Goal: Information Seeking & Learning: Learn about a topic

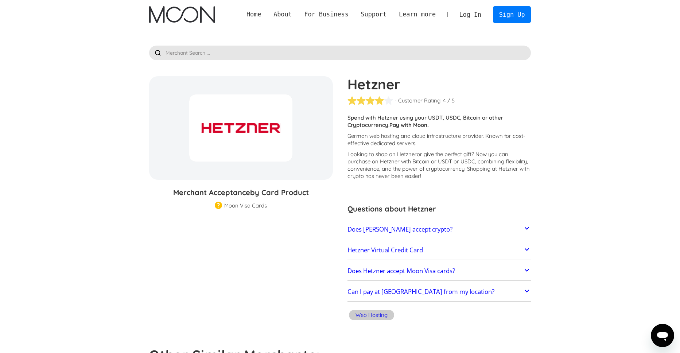
click at [422, 249] on h2 "Hetzner Virtual Credit Card" at bounding box center [384, 249] width 75 height 7
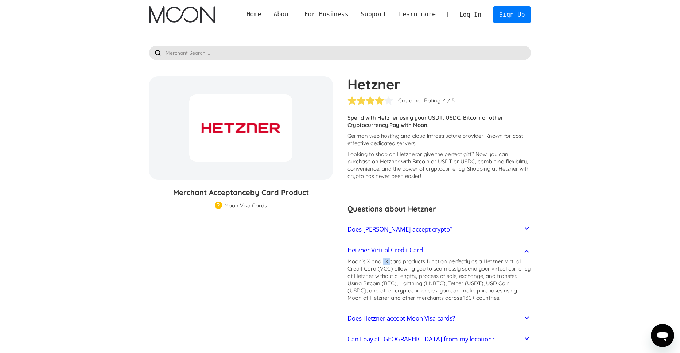
drag, startPoint x: 383, startPoint y: 261, endPoint x: 389, endPoint y: 261, distance: 5.8
click at [389, 261] on p "Moon's X and 1X card products function perfectly as a Hetzner Virtual Credit Ca…" at bounding box center [439, 280] width 184 height 44
click at [252, 13] on link "Home" at bounding box center [253, 14] width 27 height 9
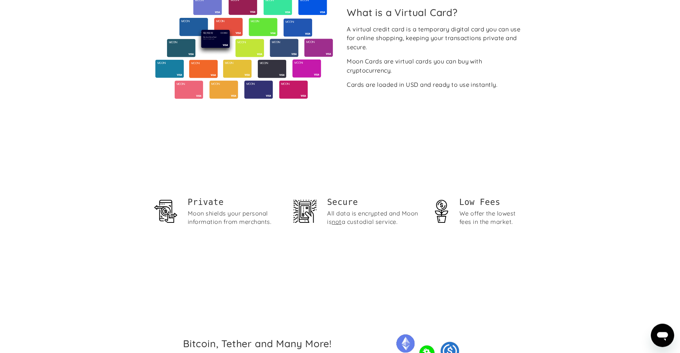
scroll to position [336, 0]
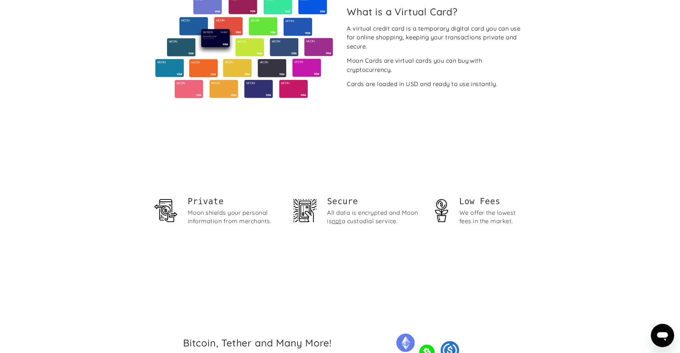
click at [199, 214] on div "Moon shields your personal information from merchants." at bounding box center [235, 217] width 94 height 17
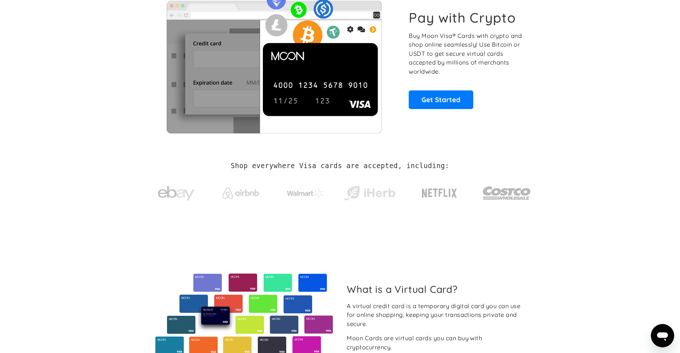
scroll to position [0, 0]
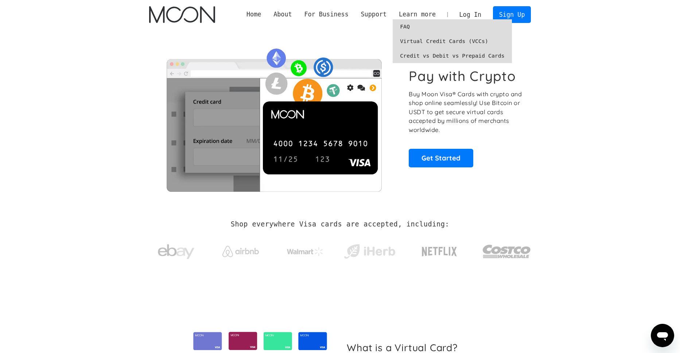
click at [407, 40] on link "Virtual Credit Cards (VCCs)" at bounding box center [452, 41] width 119 height 15
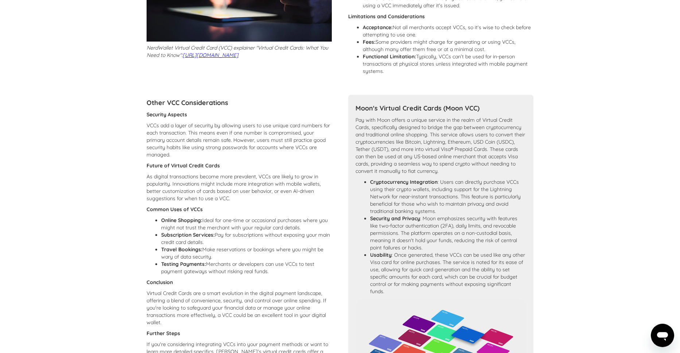
scroll to position [303, 0]
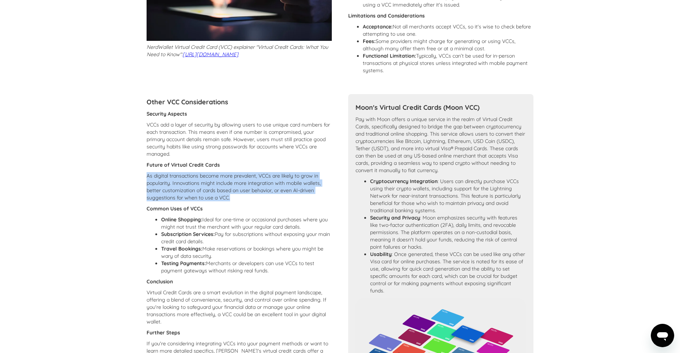
drag, startPoint x: 254, startPoint y: 174, endPoint x: 248, endPoint y: 206, distance: 32.0
click at [248, 206] on div "Security Aspects VCCs add a layer of security by allowing users to use unique c…" at bounding box center [239, 248] width 185 height 277
click at [228, 201] on p "As digital transactions become more prevalent, VCCs are likely to grow in popul…" at bounding box center [239, 186] width 185 height 29
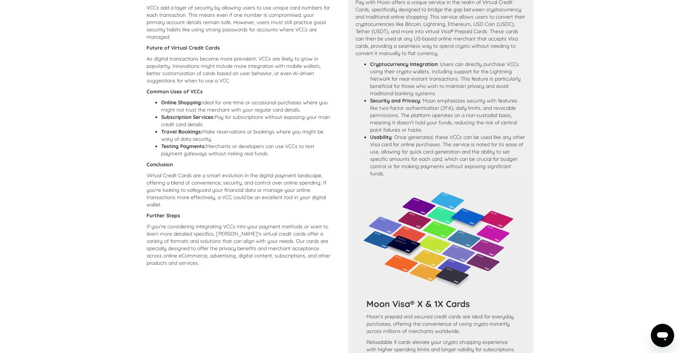
scroll to position [339, 0]
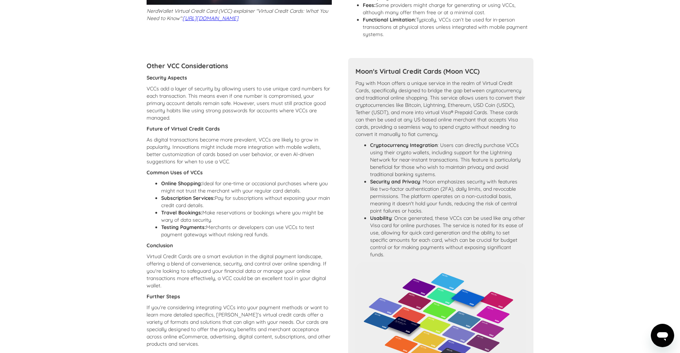
click at [386, 165] on li "Cryptocurrency Integration : Users can directly purchase VCCs using their crypt…" at bounding box center [448, 159] width 156 height 36
drag, startPoint x: 386, startPoint y: 165, endPoint x: 502, endPoint y: 162, distance: 115.6
click at [502, 162] on li "Cryptocurrency Integration : Users can directly purchase VCCs using their crypt…" at bounding box center [448, 159] width 156 height 36
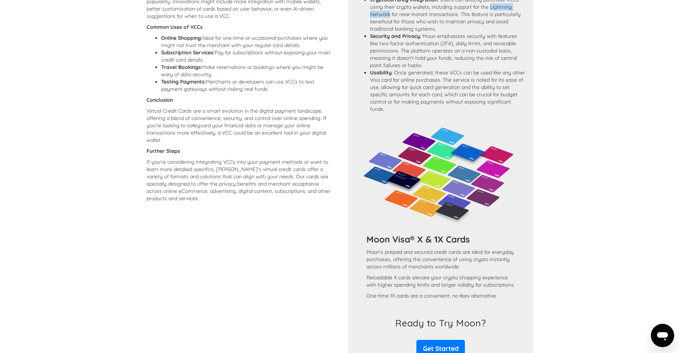
scroll to position [487, 0]
